Goal: Task Accomplishment & Management: Manage account settings

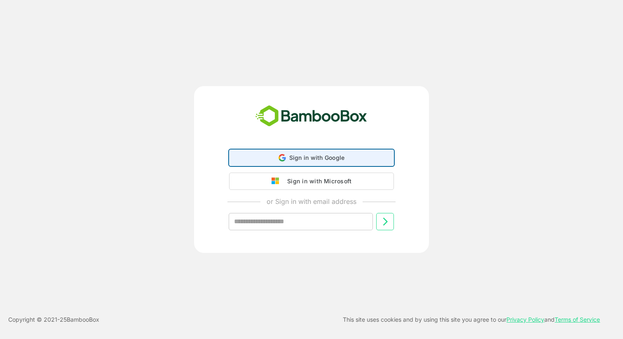
click at [301, 159] on span "Sign in with Google" at bounding box center [317, 157] width 56 height 7
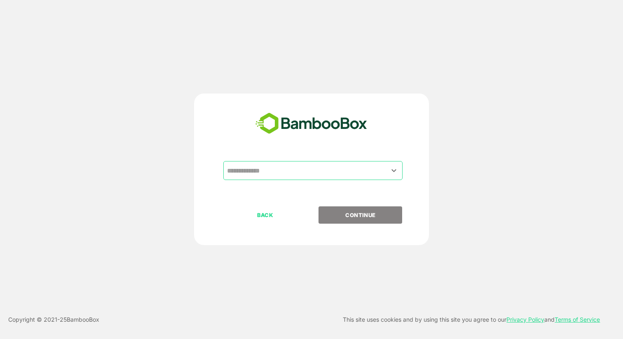
click at [341, 170] on input "text" at bounding box center [313, 171] width 176 height 16
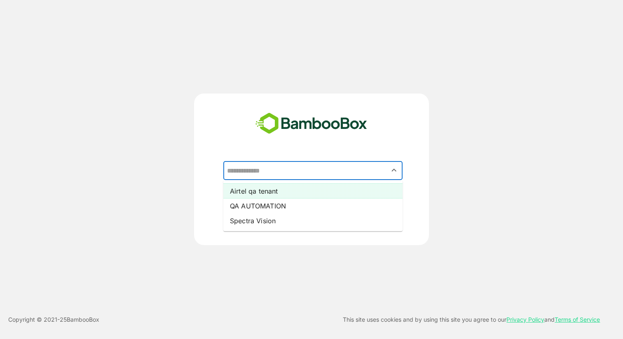
click at [319, 188] on li "Airtel qa tenant" at bounding box center [312, 191] width 179 height 15
type input "**********"
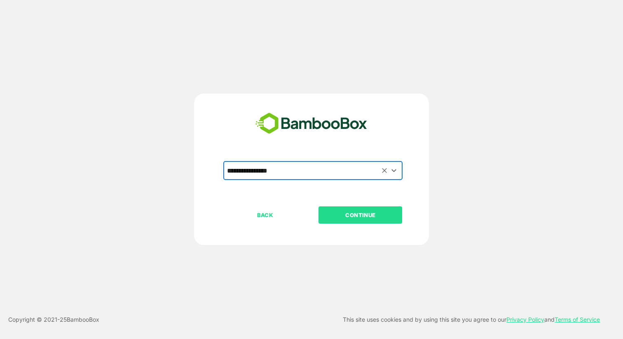
click at [368, 213] on p "CONTINUE" at bounding box center [360, 214] width 82 height 9
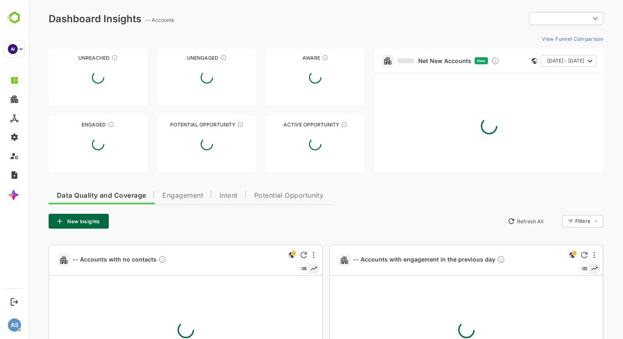
type input "**********"
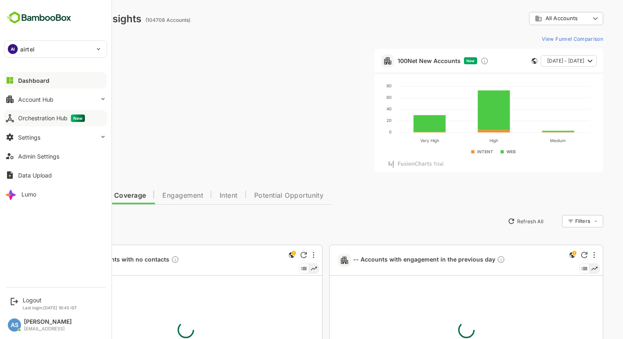
click at [10, 117] on icon at bounding box center [9, 117] width 7 height 7
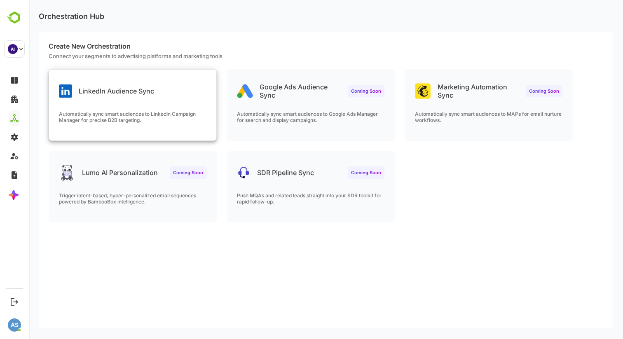
click at [140, 112] on p "Automatically sync smart audiences to LinkedIn Campaign Manager for precise B2B…" at bounding box center [132, 117] width 147 height 12
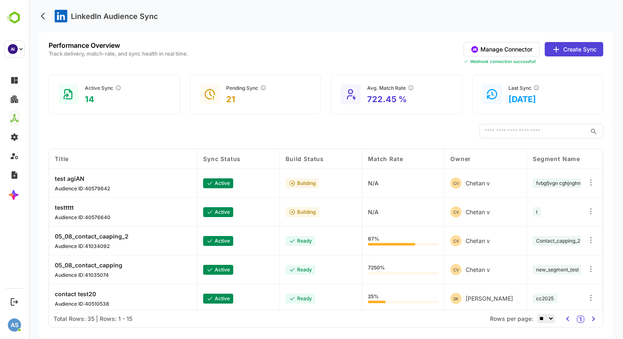
click at [513, 51] on button "Manage Connector" at bounding box center [501, 49] width 76 height 14
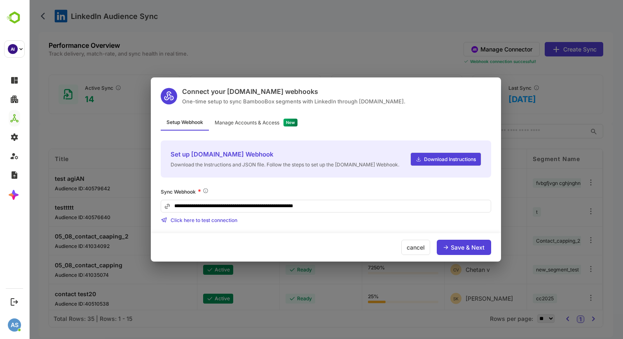
click at [257, 122] on div "Manage Accounts & Access" at bounding box center [247, 122] width 65 height 5
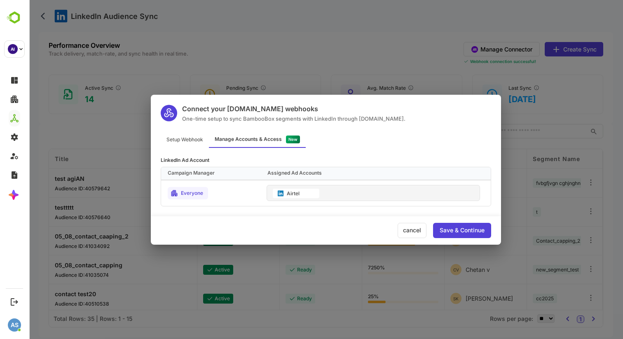
click at [190, 141] on div "Setup Webhook" at bounding box center [185, 140] width 48 height 16
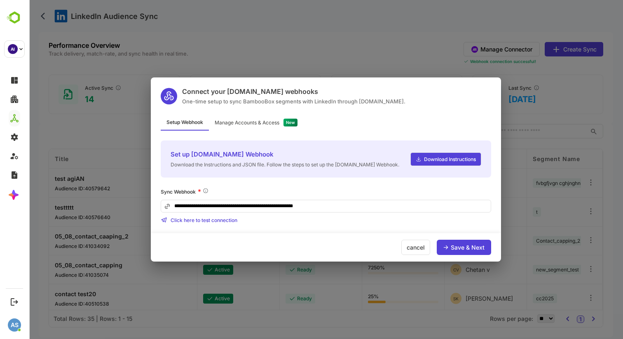
click at [247, 122] on div "Manage Accounts & Access" at bounding box center [247, 122] width 65 height 5
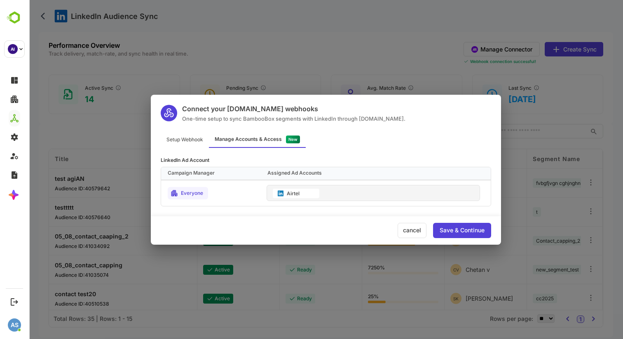
click at [181, 138] on div "Setup Webhook" at bounding box center [185, 140] width 48 height 16
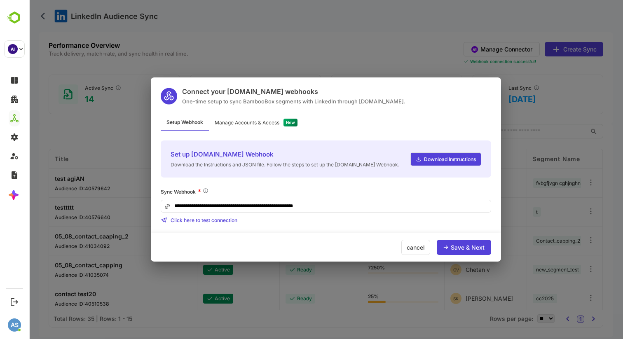
click at [253, 120] on div "Manage Accounts & Access" at bounding box center [247, 122] width 65 height 5
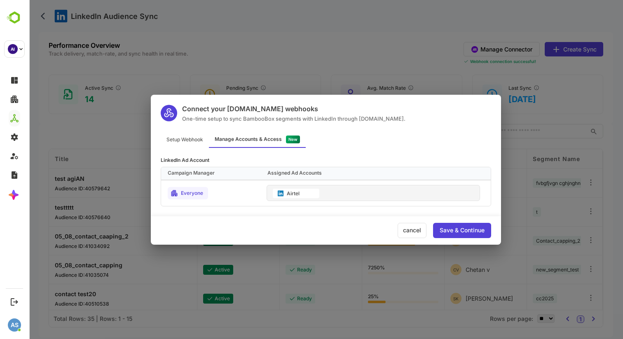
click at [195, 139] on div "Setup Webhook" at bounding box center [185, 140] width 48 height 16
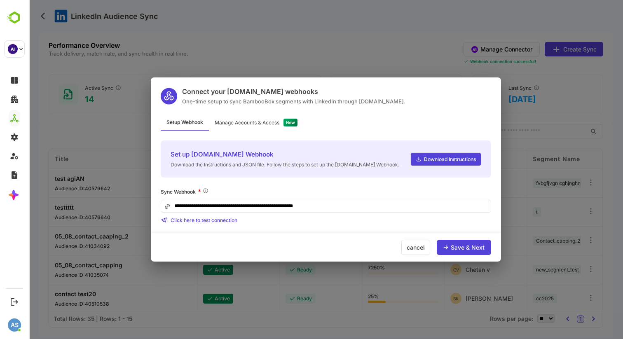
click at [464, 247] on div "Save & Next" at bounding box center [467, 248] width 34 height 6
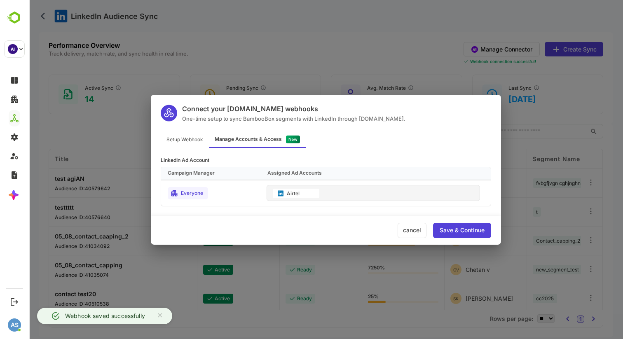
click at [192, 140] on div "Setup Webhook" at bounding box center [185, 140] width 48 height 16
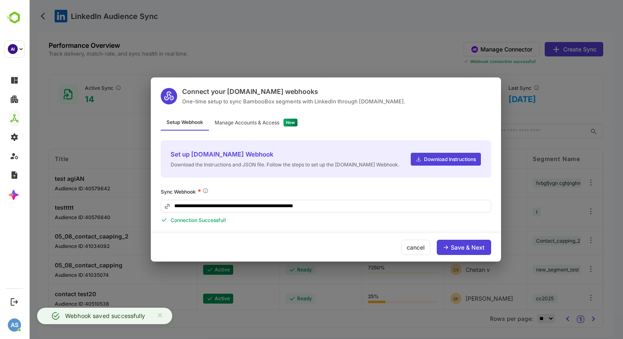
click at [461, 249] on div "Save & Next" at bounding box center [467, 248] width 34 height 6
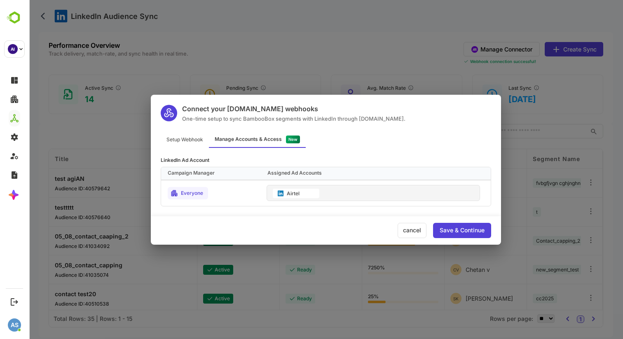
click at [454, 227] on div "Save & Continue" at bounding box center [461, 230] width 45 height 6
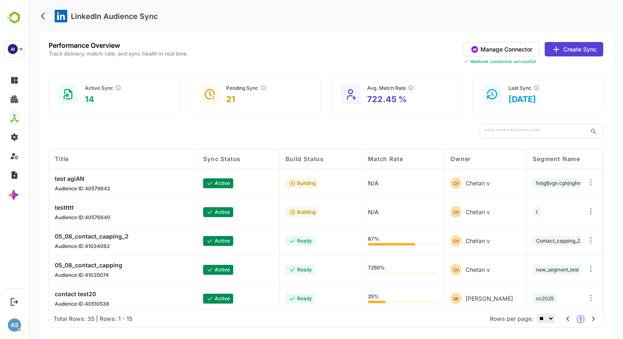
click at [85, 180] on p "test agiAN" at bounding box center [82, 178] width 55 height 7
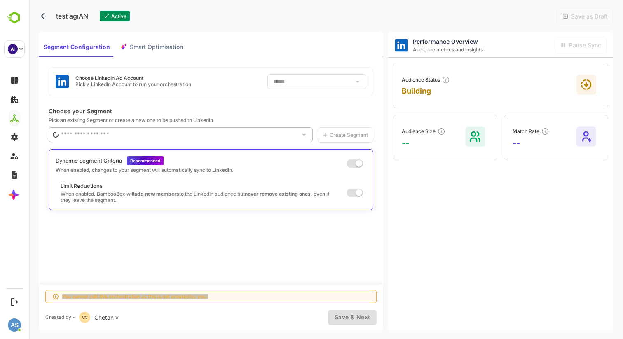
type input "**********"
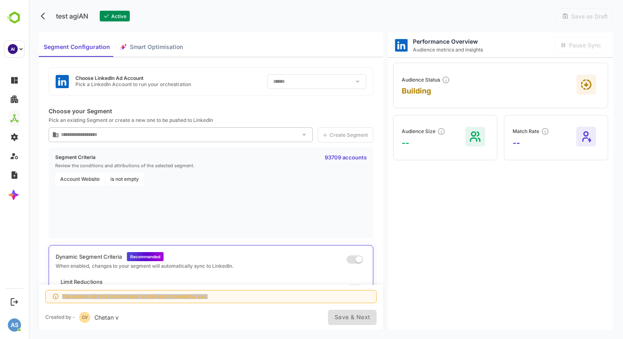
click at [92, 109] on p "Choose your Segment" at bounding box center [211, 110] width 324 height 7
click at [161, 45] on span "Smart Optimisation" at bounding box center [156, 47] width 53 height 10
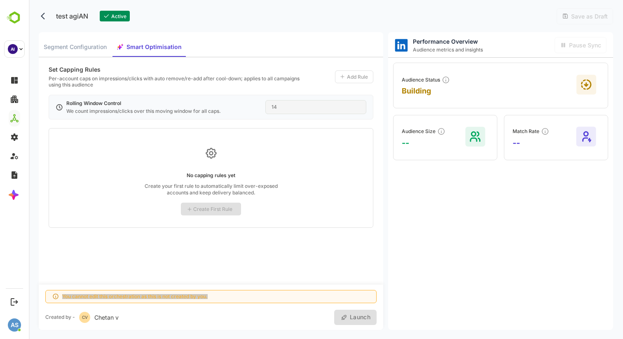
click at [92, 44] on span "Segment Configuration" at bounding box center [75, 47] width 63 height 10
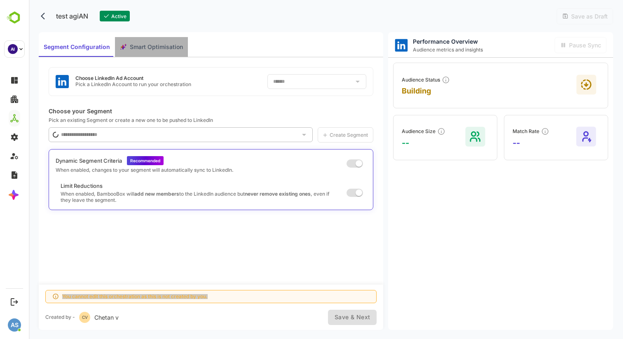
click at [143, 50] on span "Smart Optimisation" at bounding box center [156, 47] width 53 height 10
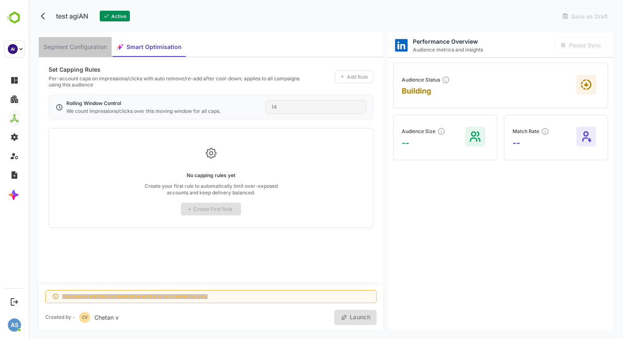
click at [86, 49] on span "Segment Configuration" at bounding box center [75, 47] width 63 height 10
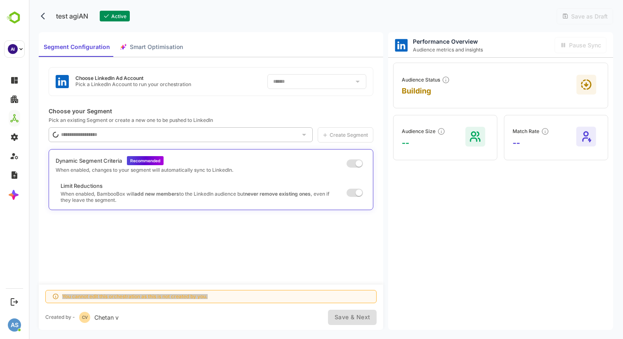
click at [148, 49] on span "Smart Optimisation" at bounding box center [156, 47] width 53 height 10
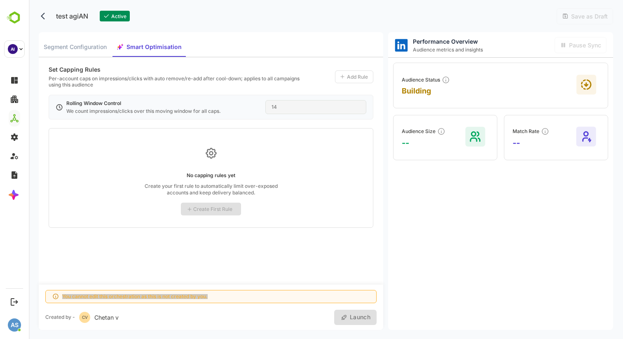
click at [104, 49] on span "Segment Configuration" at bounding box center [75, 47] width 63 height 10
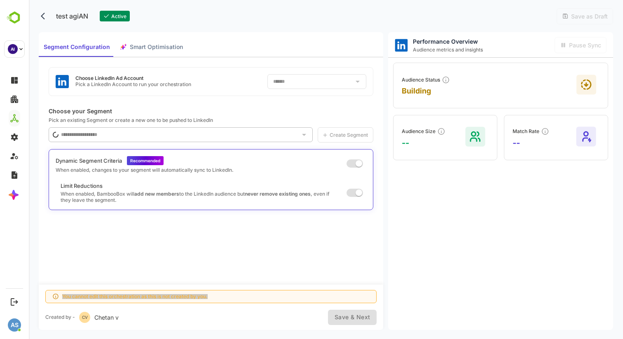
click at [143, 50] on span "Smart Optimisation" at bounding box center [156, 47] width 53 height 10
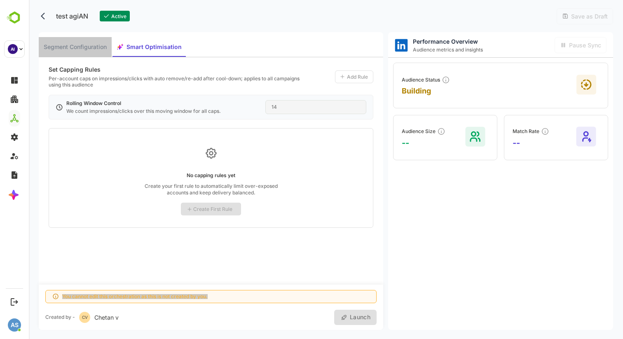
click at [97, 48] on span "Segment Configuration" at bounding box center [75, 47] width 63 height 10
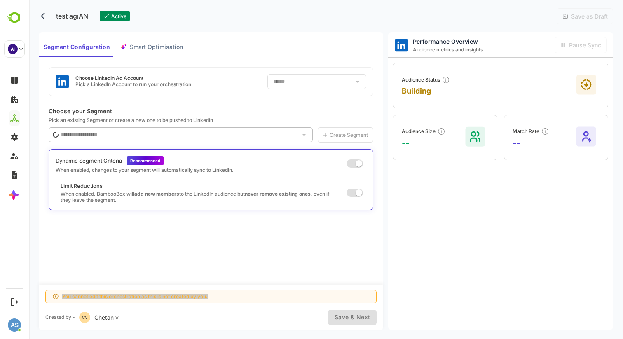
click at [40, 18] on button "back" at bounding box center [45, 16] width 12 height 12
click at [43, 15] on icon "back" at bounding box center [45, 16] width 8 height 8
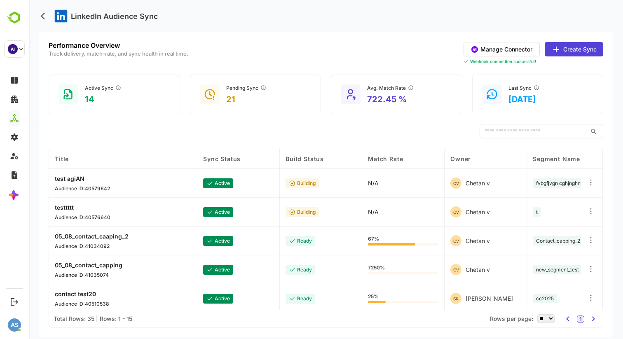
click at [567, 50] on button "Create Sync" at bounding box center [573, 49] width 58 height 14
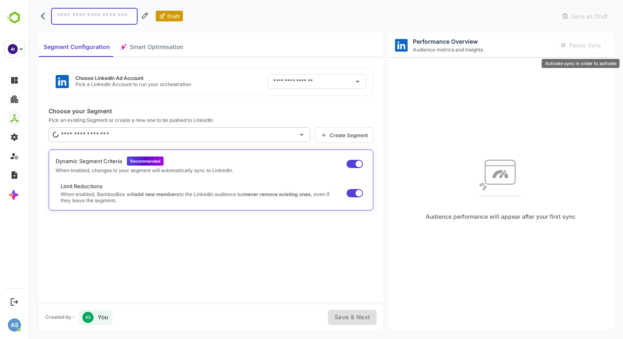
type input "******"
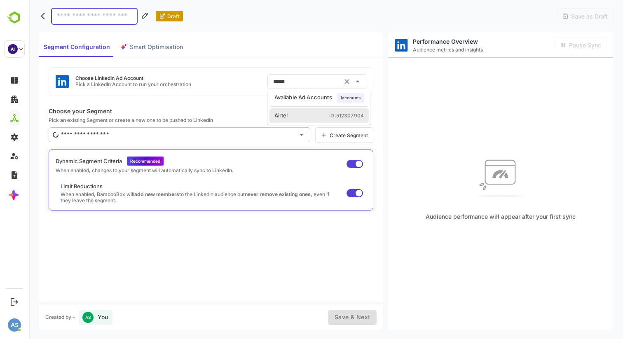
click at [297, 82] on input "******" at bounding box center [305, 81] width 68 height 13
click at [335, 119] on li "Airtel ID: 512307904" at bounding box center [319, 115] width 100 height 15
click at [43, 17] on icon "back" at bounding box center [43, 16] width 4 height 7
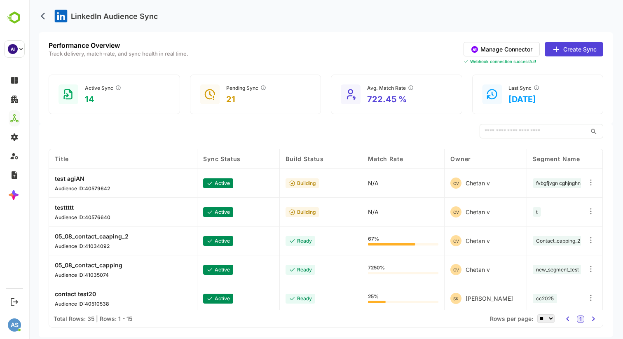
click at [576, 46] on button "Create Sync" at bounding box center [573, 49] width 58 height 14
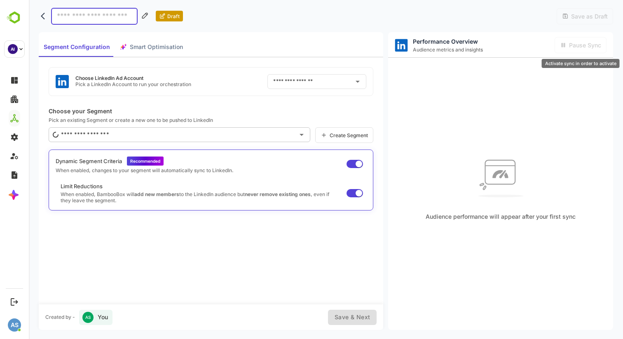
type input "******"
click at [112, 136] on input "text" at bounding box center [173, 134] width 242 height 13
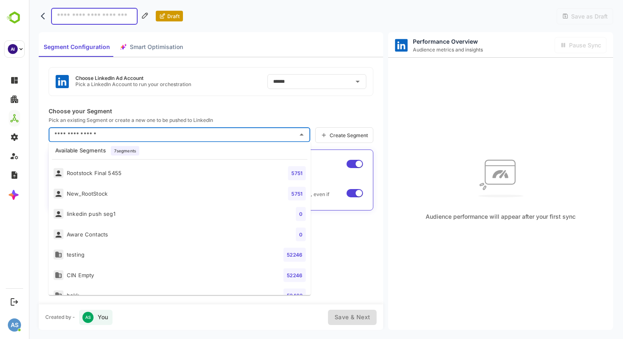
click at [118, 104] on div "Choose LinkedIn Ad Account Pick a LinkedIn Account to run your orchestration **…" at bounding box center [211, 180] width 344 height 247
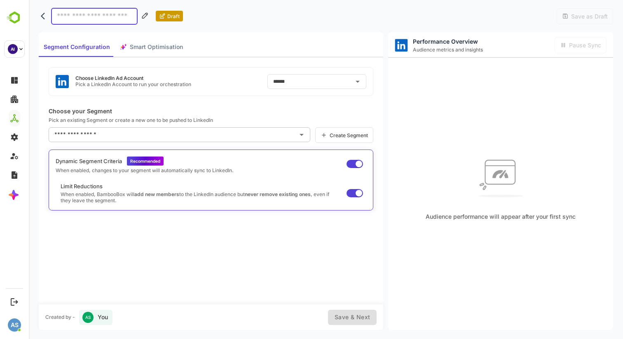
click at [110, 138] on input "text" at bounding box center [173, 134] width 242 height 13
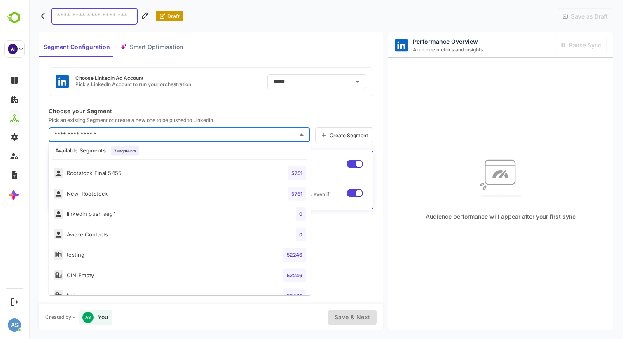
click at [100, 196] on div "New_RootStock" at bounding box center [81, 193] width 54 height 10
type input "**********"
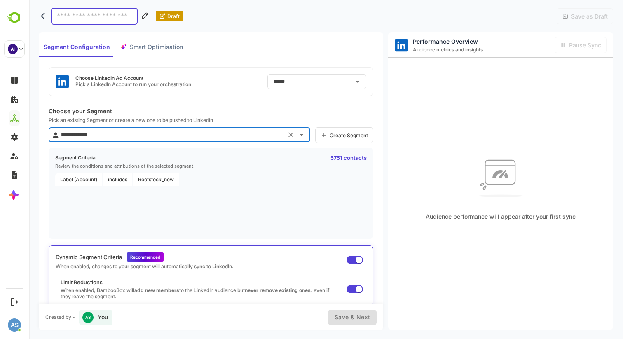
click at [42, 17] on icon "back" at bounding box center [43, 16] width 4 height 7
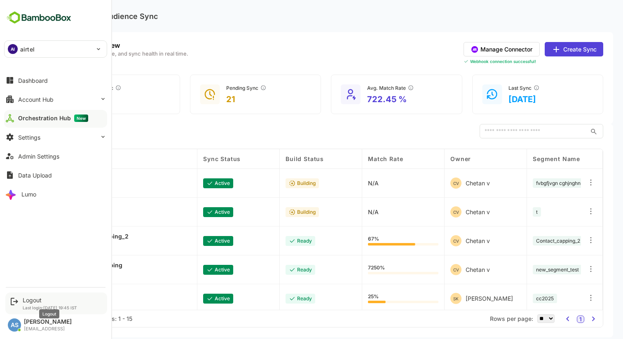
click at [33, 298] on div "Logout" at bounding box center [50, 299] width 54 height 7
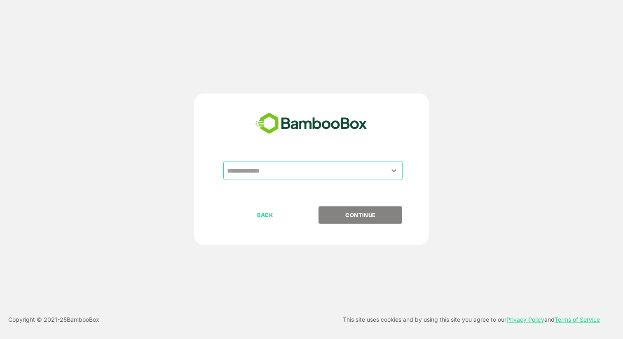
click at [314, 170] on input "text" at bounding box center [313, 171] width 176 height 16
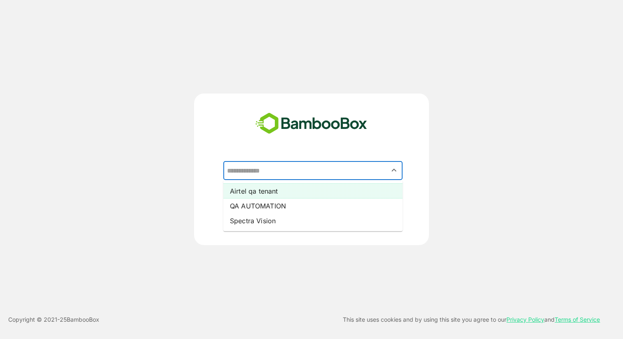
click at [287, 192] on li "Airtel qa tenant" at bounding box center [312, 191] width 179 height 15
type input "**********"
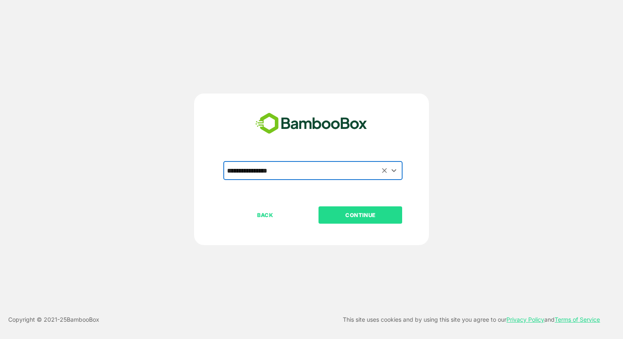
click at [357, 213] on p "CONTINUE" at bounding box center [360, 214] width 82 height 9
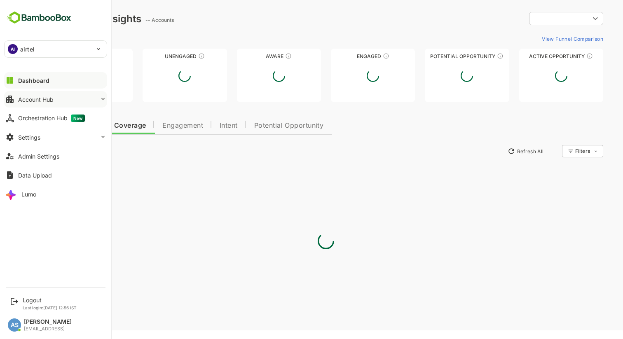
click at [43, 101] on div "Account Hub" at bounding box center [35, 99] width 35 height 7
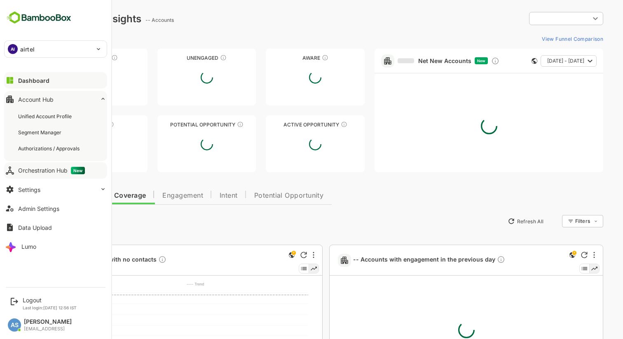
click at [34, 170] on div "Orchestration Hub New" at bounding box center [51, 170] width 67 height 7
type input "**********"
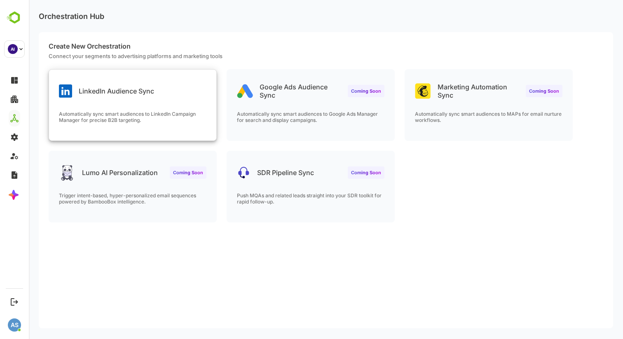
click at [128, 103] on div "LinkedIn Audience Sync Automatically sync smart audiences to LinkedIn Campaign …" at bounding box center [132, 105] width 167 height 71
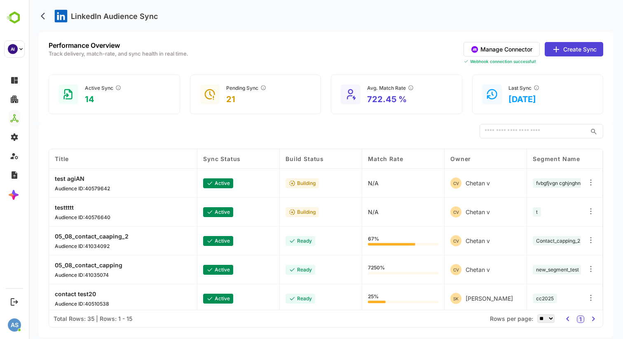
click at [492, 52] on button "Manage Connector" at bounding box center [501, 49] width 76 height 14
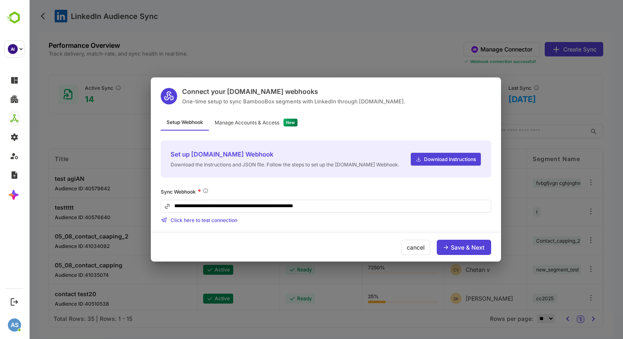
click at [245, 120] on div "Manage Accounts & Access" at bounding box center [247, 122] width 65 height 5
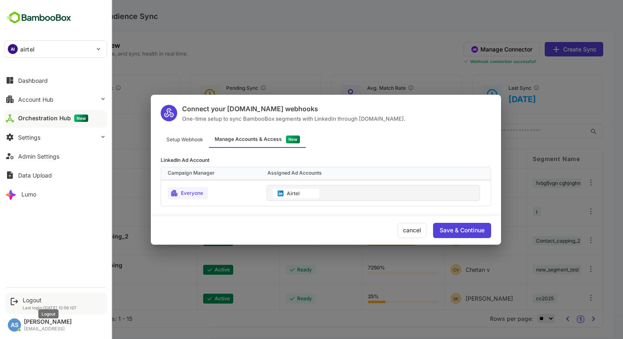
click at [26, 300] on div "Logout" at bounding box center [50, 299] width 54 height 7
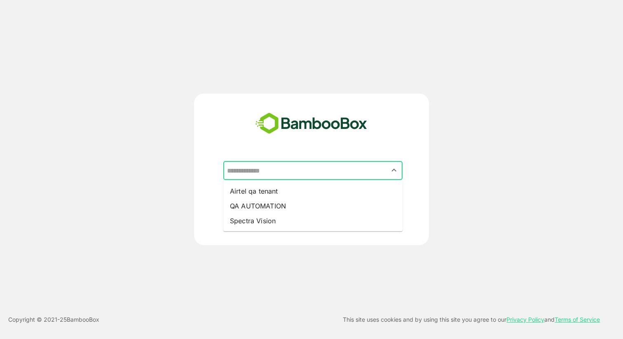
click at [284, 172] on input "text" at bounding box center [313, 171] width 176 height 16
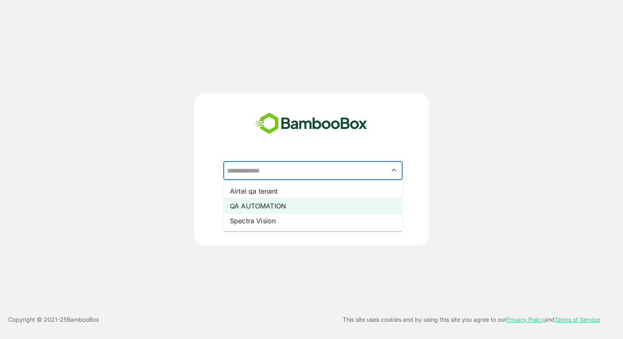
click at [268, 203] on li "QA AUTOMATION" at bounding box center [312, 205] width 179 height 15
type input "**********"
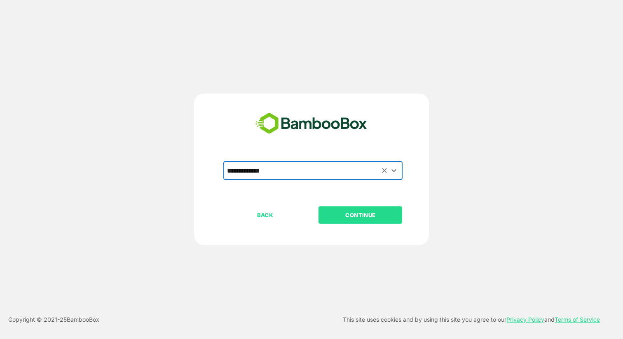
click at [356, 218] on p "CONTINUE" at bounding box center [360, 214] width 82 height 9
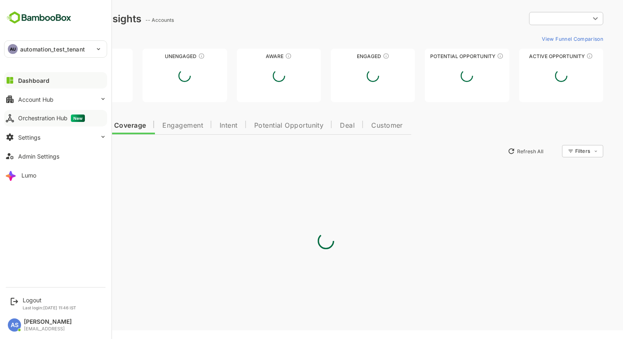
type input "**********"
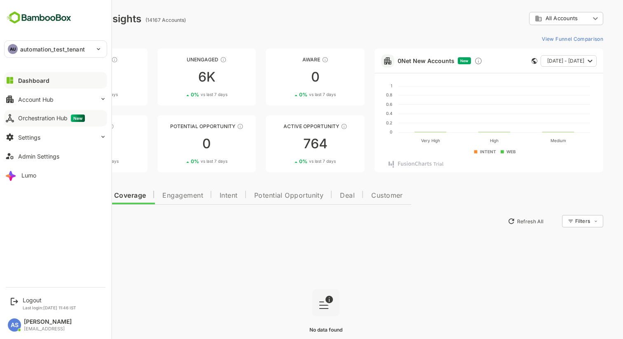
click at [37, 112] on button "Orchestration Hub New" at bounding box center [55, 118] width 103 height 16
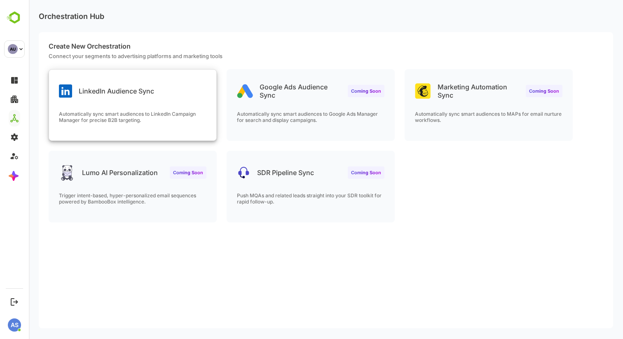
click at [165, 112] on p "Automatically sync smart audiences to LinkedIn Campaign Manager for precise B2B…" at bounding box center [132, 117] width 147 height 12
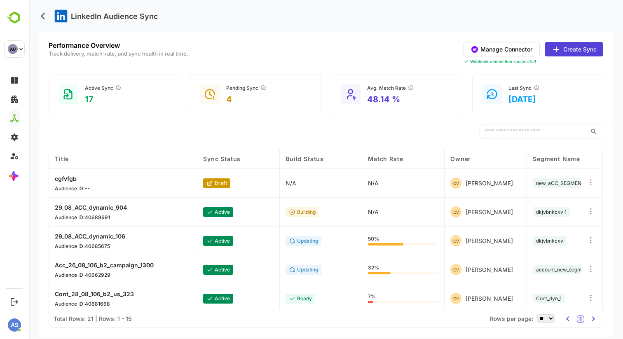
click at [487, 51] on button "Manage Connector" at bounding box center [501, 49] width 76 height 14
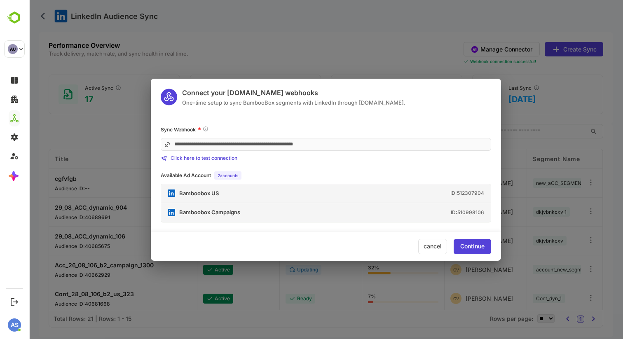
click at [477, 249] on div "Continue" at bounding box center [472, 246] width 24 height 6
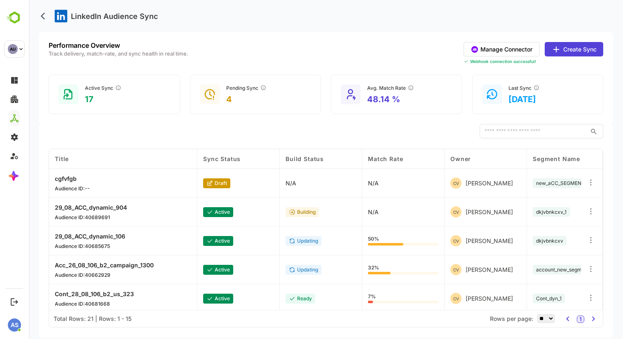
click at [573, 49] on button "Create Sync" at bounding box center [573, 49] width 58 height 14
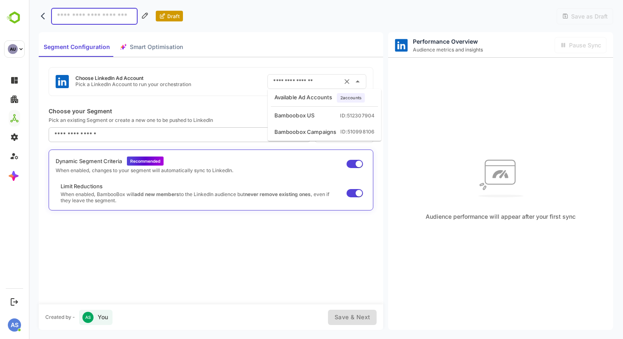
click at [310, 84] on input "text" at bounding box center [305, 81] width 68 height 13
click at [245, 93] on div "Choose LinkedIn Ad Account Pick a LinkedIn Account to run your orchestration ​" at bounding box center [211, 81] width 324 height 29
click at [311, 82] on input "text" at bounding box center [305, 81] width 68 height 13
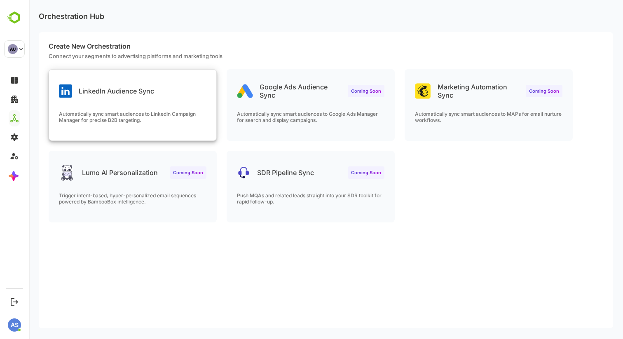
click at [168, 80] on div "LinkedIn Audience Sync" at bounding box center [132, 85] width 167 height 30
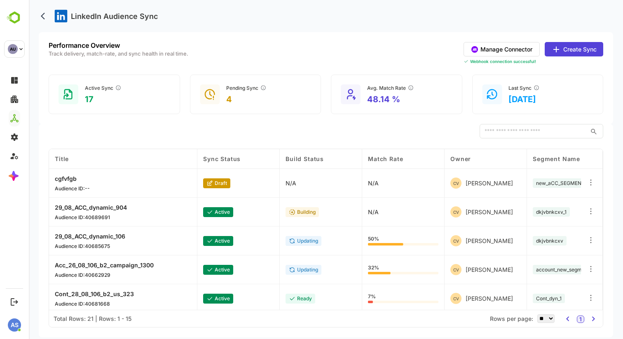
click at [571, 49] on button "Create Sync" at bounding box center [573, 49] width 58 height 14
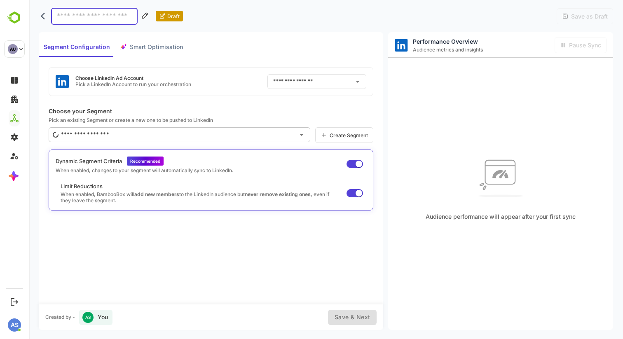
type input "**********"
click at [322, 84] on input "**********" at bounding box center [305, 81] width 68 height 13
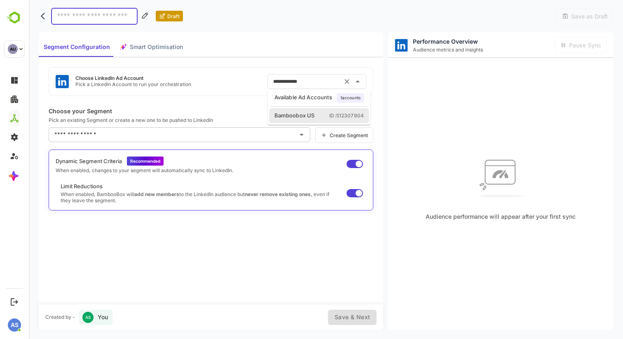
click at [238, 91] on div "**********" at bounding box center [211, 81] width 324 height 29
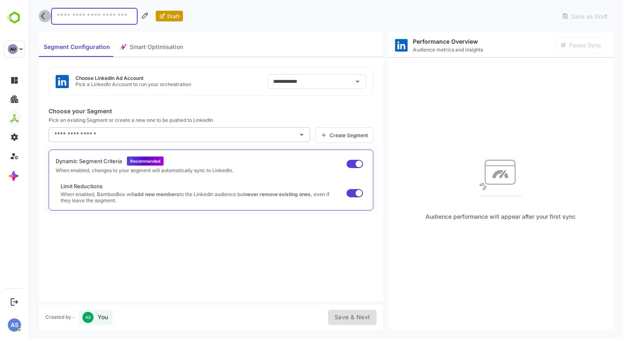
click at [41, 14] on icon "back" at bounding box center [45, 16] width 8 height 8
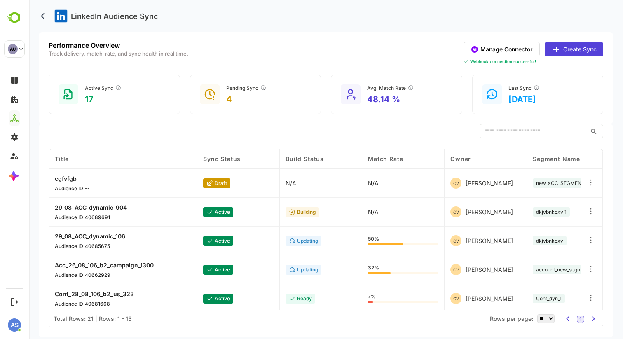
click at [502, 51] on button "Manage Connector" at bounding box center [501, 49] width 76 height 14
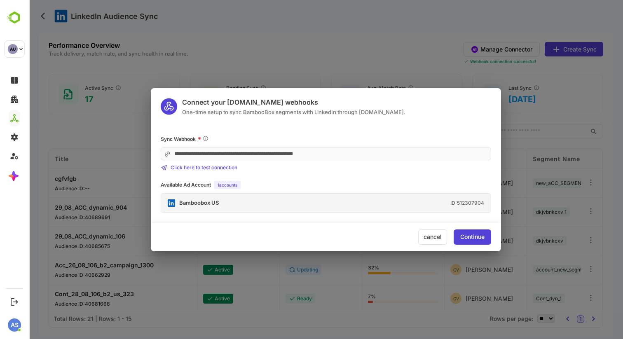
click at [471, 74] on div "**********" at bounding box center [326, 169] width 594 height 339
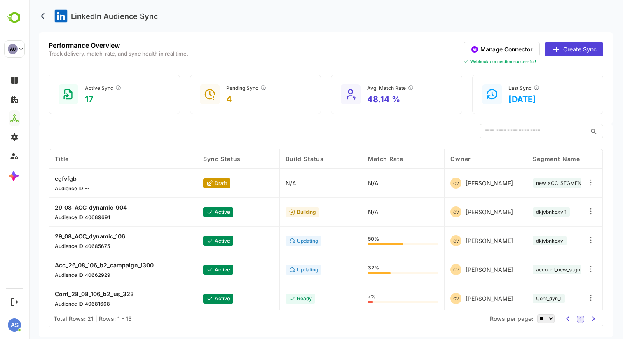
click at [560, 45] on icon at bounding box center [556, 49] width 10 height 10
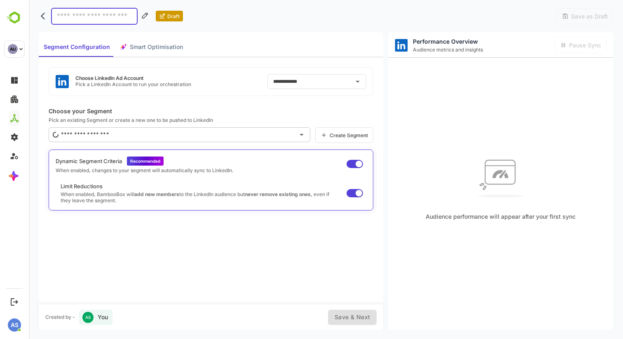
type input "**********"
click at [317, 85] on input "**********" at bounding box center [305, 81] width 68 height 13
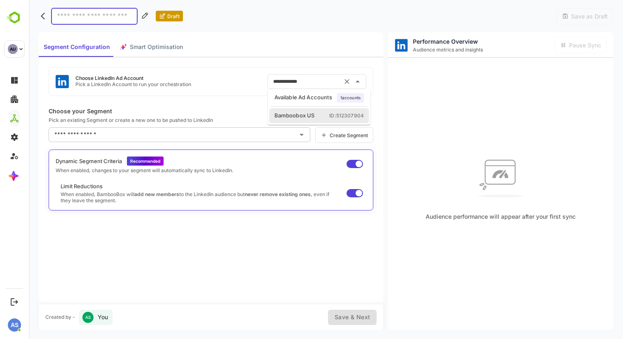
click at [161, 249] on div "**********" at bounding box center [211, 180] width 344 height 247
click at [322, 84] on input "**********" at bounding box center [305, 81] width 68 height 13
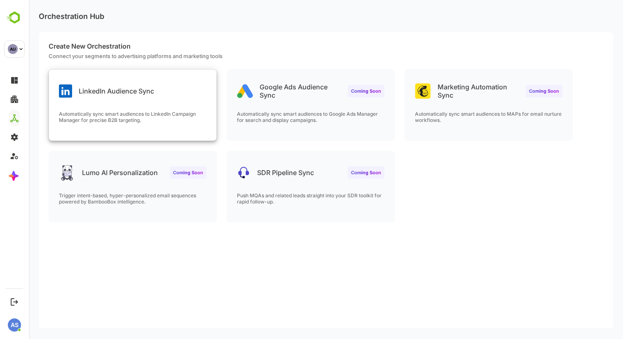
click at [122, 97] on div "LinkedIn Audience Sync" at bounding box center [132, 85] width 167 height 30
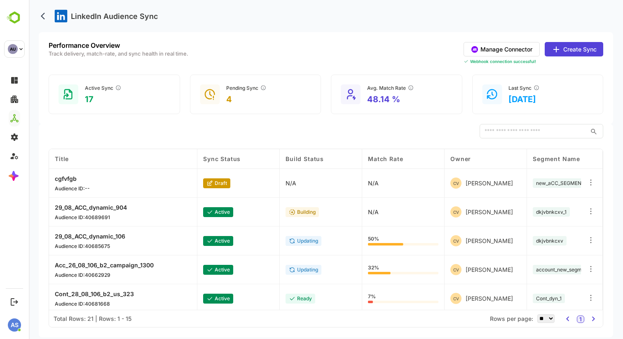
click at [568, 51] on button "Create Sync" at bounding box center [573, 49] width 58 height 14
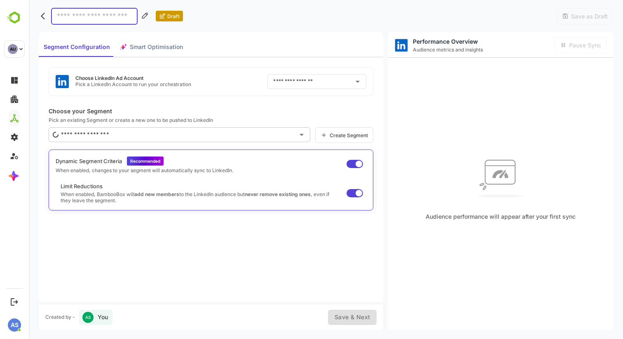
type input "**********"
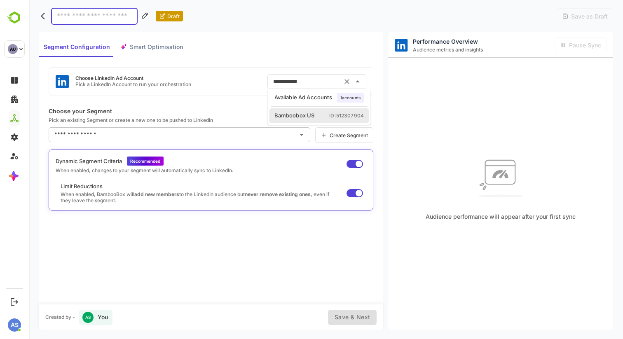
click at [323, 81] on input "**********" at bounding box center [305, 81] width 68 height 13
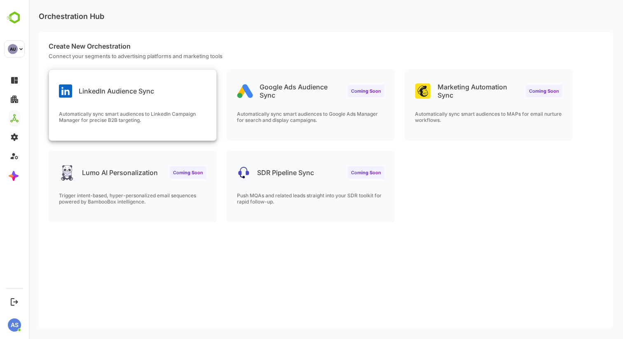
click at [131, 99] on div "LinkedIn Audience Sync Automatically sync smart audiences to LinkedIn Campaign …" at bounding box center [132, 105] width 167 height 71
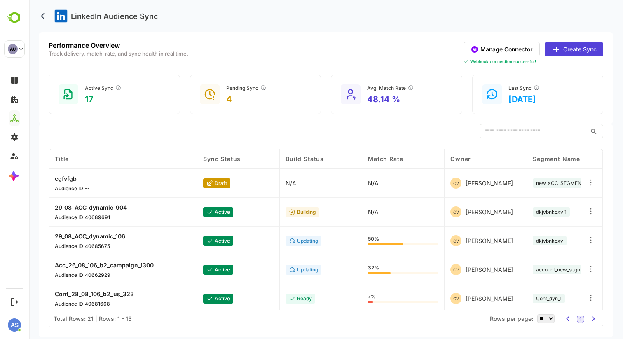
click at [572, 46] on button "Create Sync" at bounding box center [573, 49] width 58 height 14
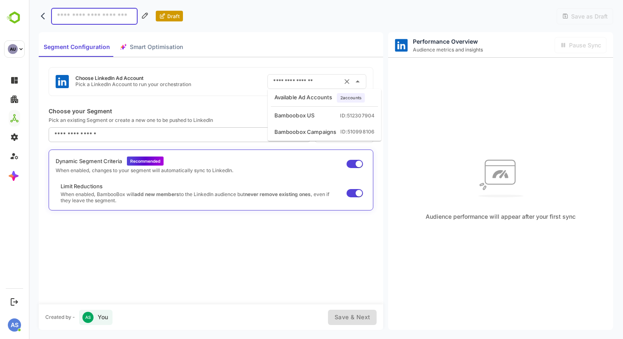
click at [312, 83] on input "text" at bounding box center [305, 81] width 68 height 13
click at [218, 49] on div "Segment Configuration Smart Optimisation" at bounding box center [211, 44] width 344 height 25
click at [156, 47] on div "Segment Configuration Smart Optimisation" at bounding box center [113, 47] width 149 height 20
click at [156, 46] on div "Segment Configuration Smart Optimisation" at bounding box center [113, 47] width 149 height 20
click at [169, 46] on div "Segment Configuration Smart Optimisation" at bounding box center [113, 47] width 149 height 20
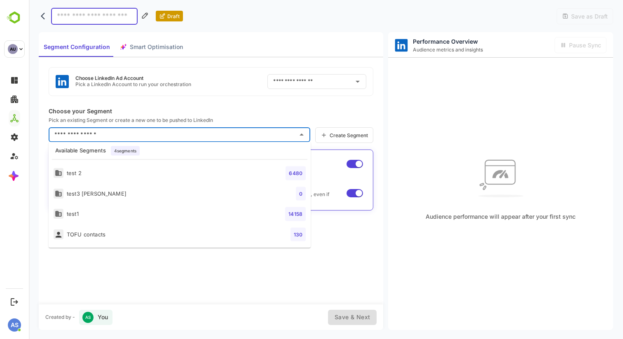
click at [188, 136] on input "text" at bounding box center [173, 134] width 242 height 13
click at [152, 174] on li "test 2 6480" at bounding box center [180, 173] width 262 height 21
type input "******"
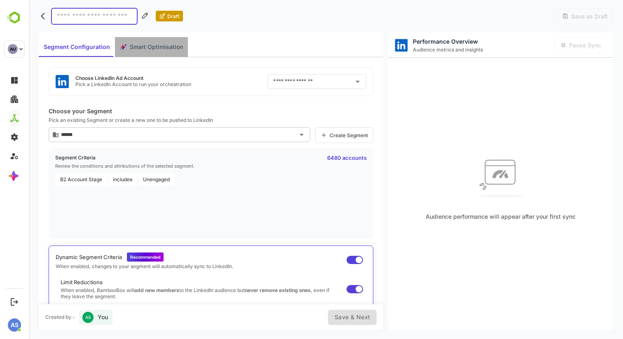
click at [142, 48] on span "Smart Optimisation" at bounding box center [156, 47] width 53 height 10
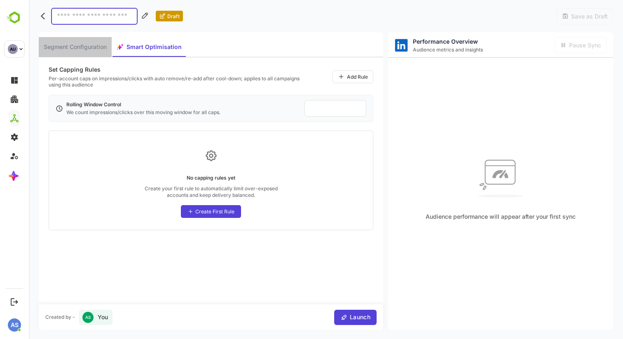
click at [91, 49] on span "Segment Configuration" at bounding box center [75, 47] width 63 height 10
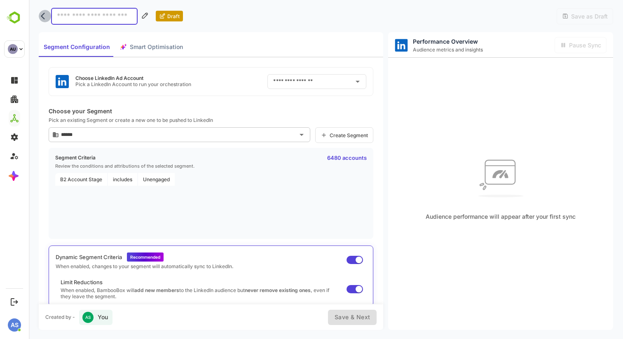
click at [43, 21] on button "back" at bounding box center [45, 16] width 12 height 12
click at [44, 16] on icon "back" at bounding box center [45, 16] width 8 height 8
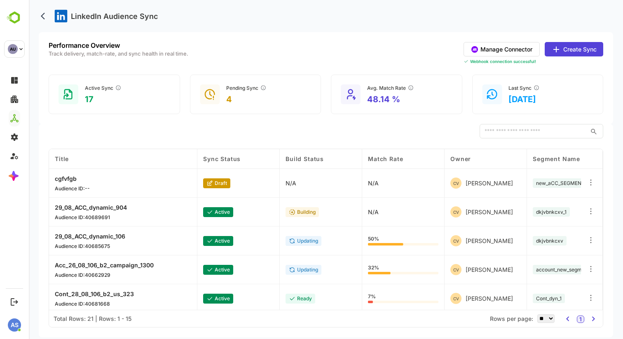
click at [556, 49] on icon at bounding box center [556, 49] width 10 height 10
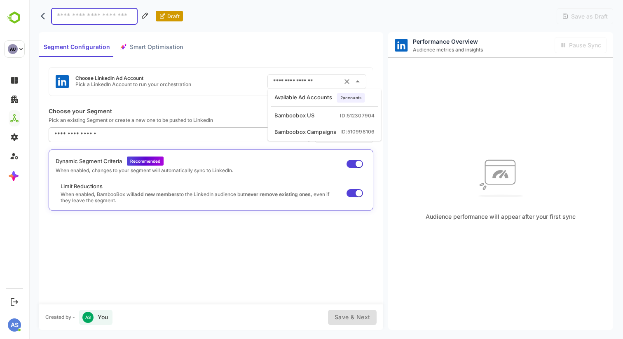
click at [301, 82] on input "text" at bounding box center [305, 81] width 68 height 13
click at [196, 90] on div "Choose LinkedIn Ad Account Pick a LinkedIn Account to run your orchestration ​" at bounding box center [211, 81] width 324 height 29
click at [42, 12] on icon "back" at bounding box center [45, 16] width 8 height 8
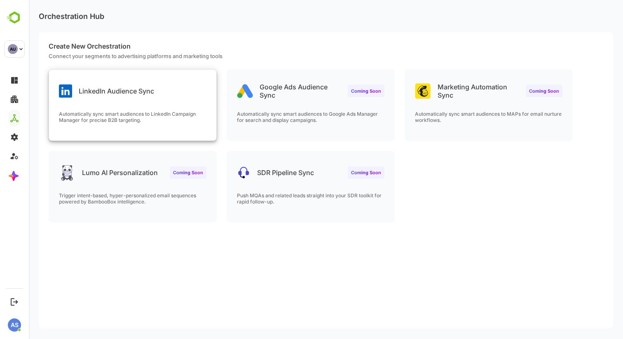
click at [131, 112] on p "Automatically sync smart audiences to LinkedIn Campaign Manager for precise B2B…" at bounding box center [132, 117] width 147 height 12
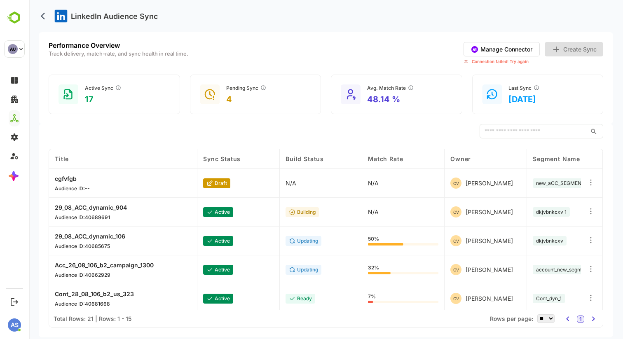
click at [513, 47] on button "Manage Connector" at bounding box center [501, 49] width 76 height 14
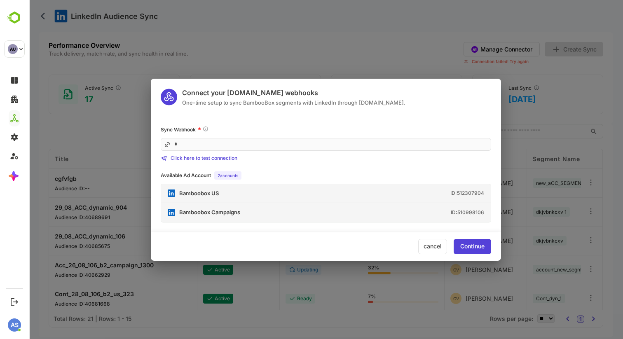
click at [332, 36] on div "Connect your [DOMAIN_NAME] webhooks One-time setup to sync BambooBox segments w…" at bounding box center [326, 169] width 594 height 339
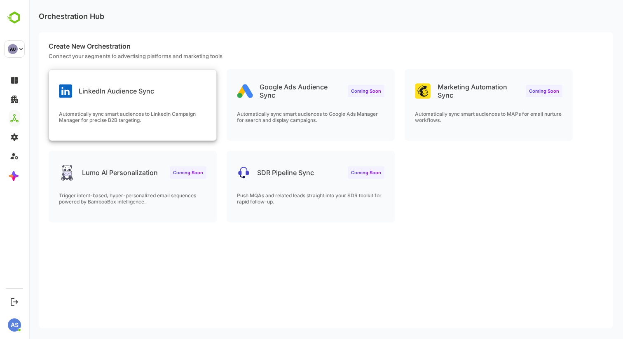
click at [160, 119] on p "Automatically sync smart audiences to LinkedIn Campaign Manager for precise B2B…" at bounding box center [132, 117] width 147 height 12
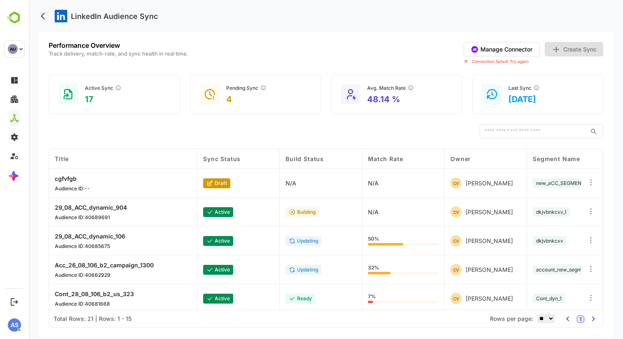
click at [515, 53] on button "Manage Connector" at bounding box center [501, 49] width 76 height 14
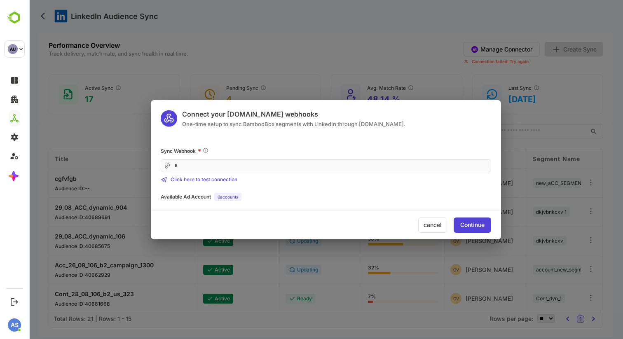
click at [297, 65] on div "Connect your [DOMAIN_NAME] webhooks One-time setup to sync BambooBox segments w…" at bounding box center [326, 169] width 594 height 339
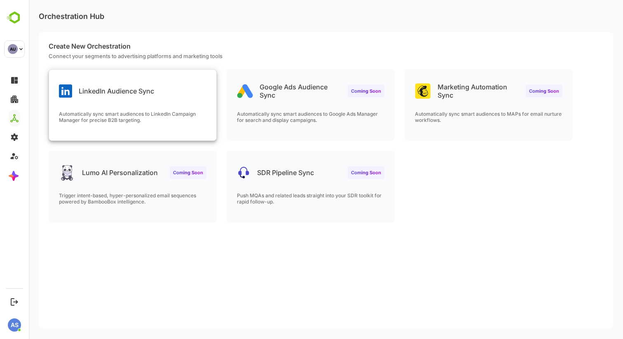
click at [167, 106] on div "LinkedIn Audience Sync Automatically sync smart audiences to LinkedIn Campaign …" at bounding box center [132, 105] width 167 height 71
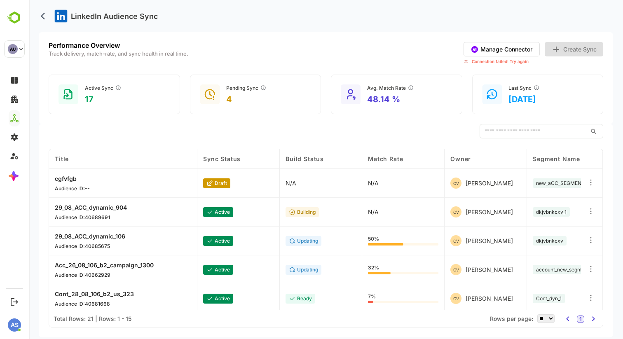
click at [504, 49] on button "Manage Connector" at bounding box center [501, 49] width 76 height 14
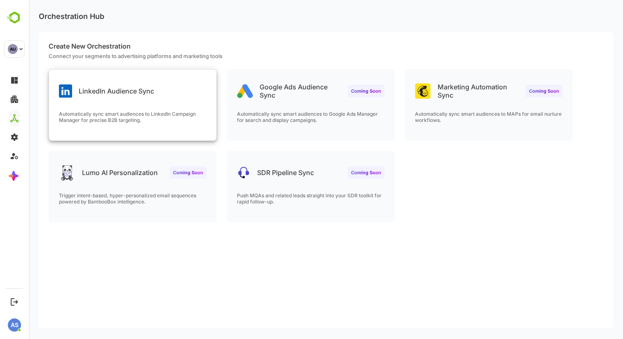
click at [128, 109] on div "LinkedIn Audience Sync Automatically sync smart audiences to LinkedIn Campaign …" at bounding box center [132, 105] width 167 height 71
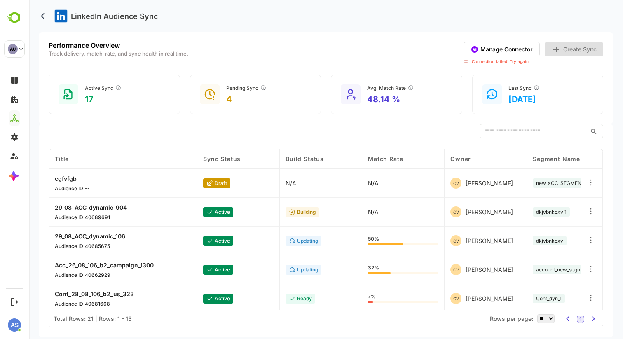
click at [501, 48] on button "Manage Connector" at bounding box center [501, 49] width 76 height 14
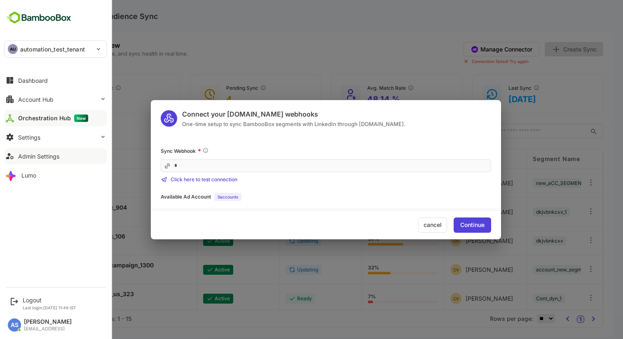
click at [28, 155] on div "Admin Settings" at bounding box center [38, 156] width 41 height 7
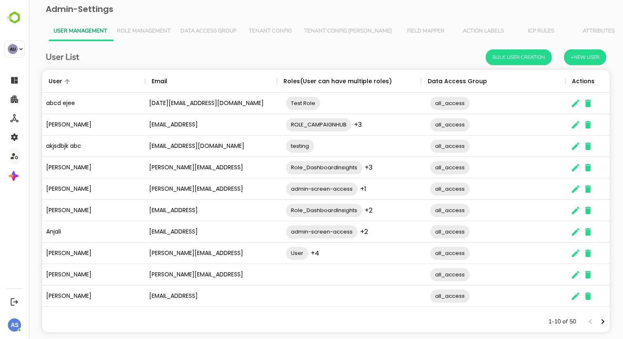
scroll to position [14, 0]
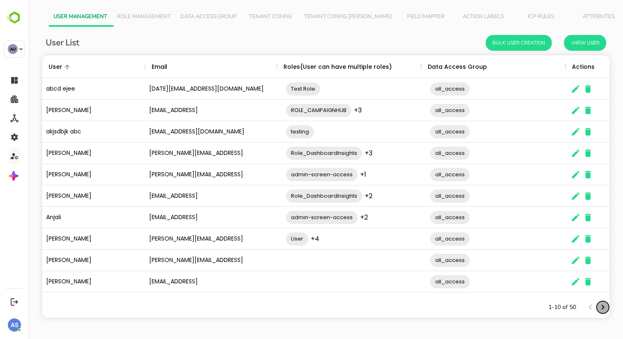
click at [601, 304] on icon "Next page" at bounding box center [602, 307] width 10 height 10
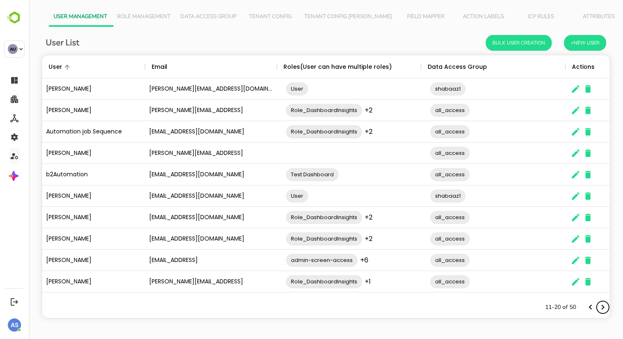
click at [601, 304] on icon "Next page" at bounding box center [602, 307] width 10 height 10
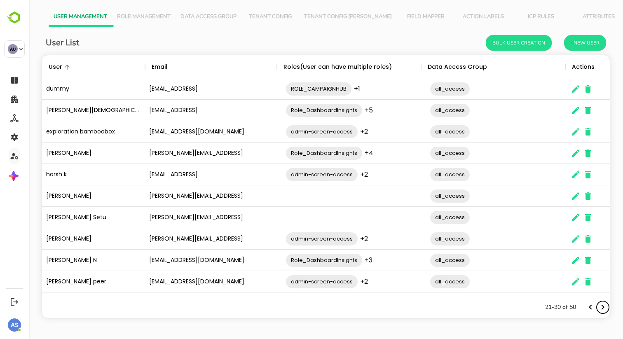
click at [601, 304] on icon "Next page" at bounding box center [602, 307] width 10 height 10
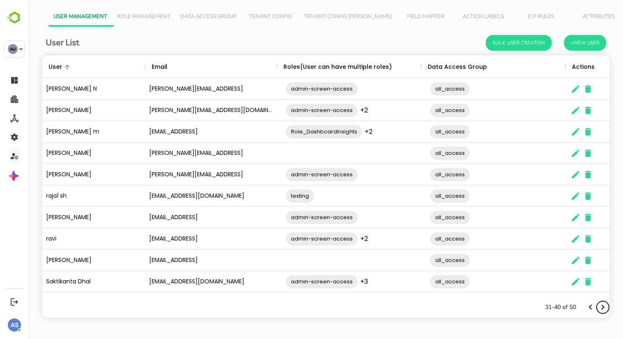
click at [601, 304] on icon "Next page" at bounding box center [602, 307] width 10 height 10
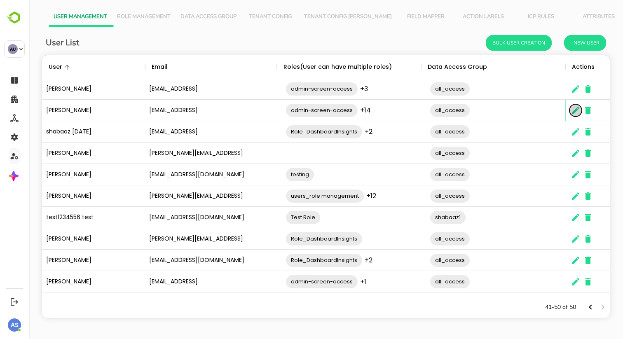
click at [576, 107] on icon "The User Data" at bounding box center [575, 110] width 10 height 10
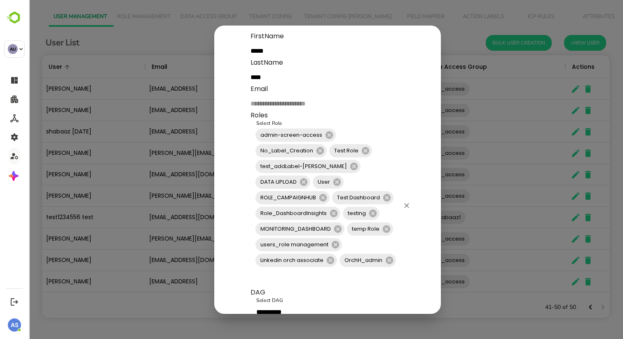
scroll to position [90, 0]
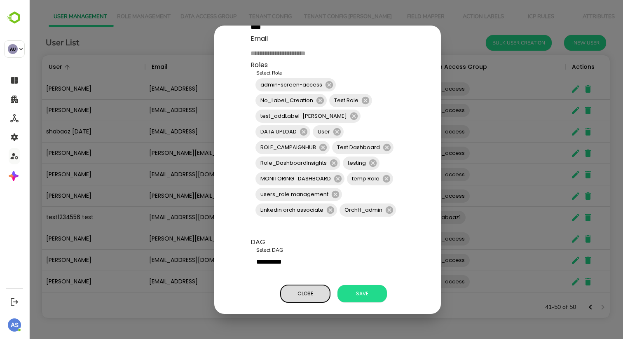
click at [304, 296] on span "Close" at bounding box center [304, 293] width 41 height 11
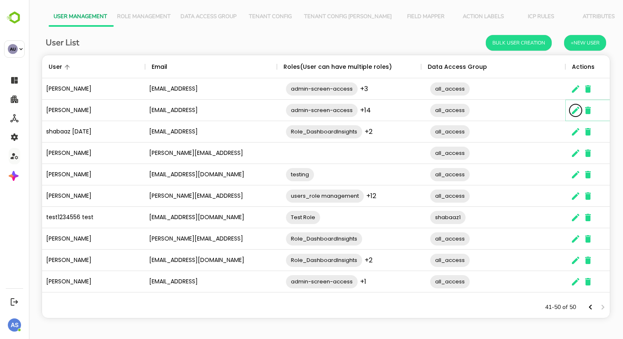
click at [575, 108] on icon "The User Data" at bounding box center [575, 110] width 10 height 10
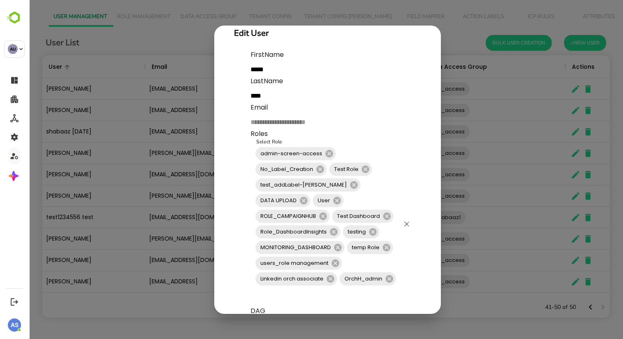
scroll to position [19, 0]
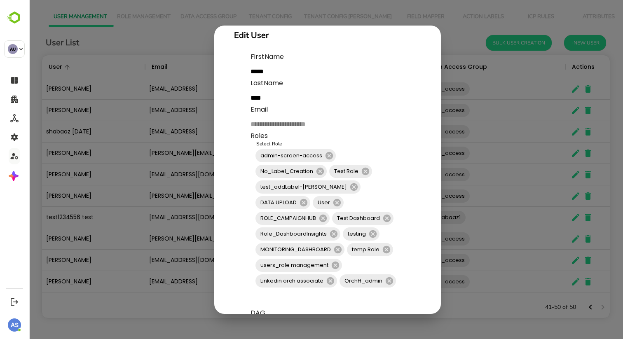
click at [450, 42] on div "**********" at bounding box center [326, 169] width 594 height 339
